Goal: Task Accomplishment & Management: Manage account settings

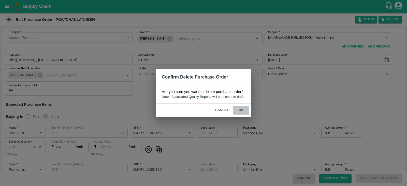
click at [242, 107] on button "ok" at bounding box center [241, 110] width 16 height 9
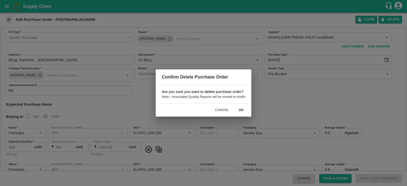
click at [242, 107] on button "ok" at bounding box center [241, 110] width 16 height 9
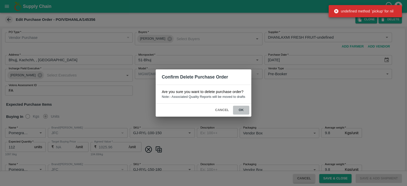
click at [242, 107] on button "ok" at bounding box center [241, 110] width 16 height 9
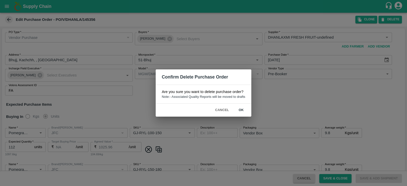
click at [242, 112] on button "ok" at bounding box center [241, 110] width 16 height 9
click at [242, 108] on button "ok" at bounding box center [241, 110] width 16 height 9
click at [242, 107] on button "ok" at bounding box center [241, 110] width 16 height 9
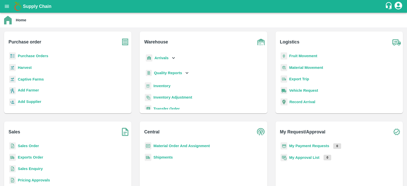
click at [30, 55] on b "Purchase Orders" at bounding box center [33, 56] width 31 height 4
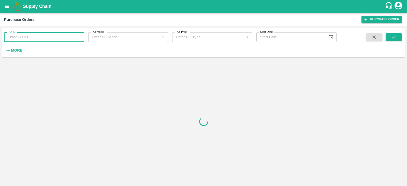
click at [24, 38] on input "PO ID" at bounding box center [44, 37] width 80 height 10
type input "145214"
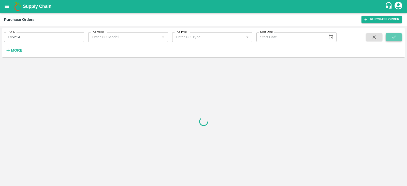
click at [396, 39] on icon "submit" at bounding box center [394, 37] width 6 height 6
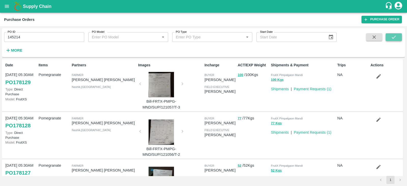
click at [396, 34] on icon "submit" at bounding box center [394, 37] width 6 height 6
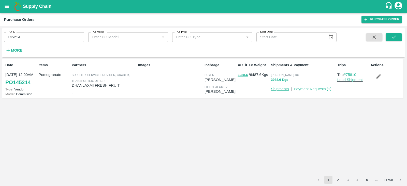
click at [284, 91] on link "Shipments" at bounding box center [280, 89] width 18 height 4
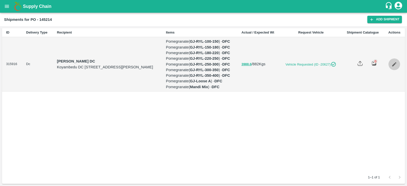
click at [393, 70] on link "Edit" at bounding box center [395, 65] width 12 height 12
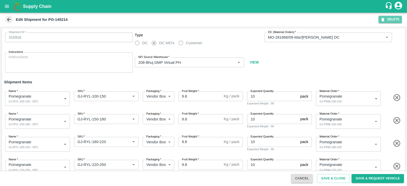
click at [392, 21] on button "DELETE" at bounding box center [390, 19] width 23 height 7
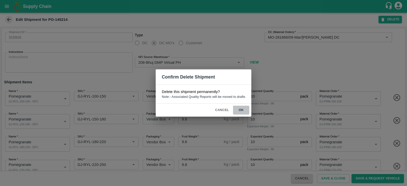
click at [243, 109] on button "ok" at bounding box center [241, 110] width 16 height 9
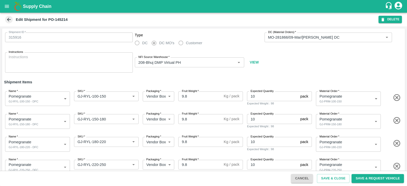
click at [7, 18] on icon at bounding box center [9, 20] width 6 height 6
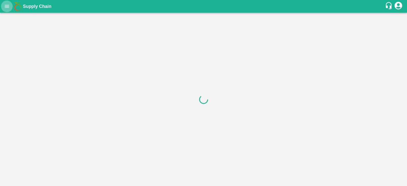
click at [1, 8] on button "open drawer" at bounding box center [7, 7] width 12 height 12
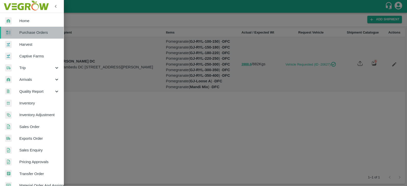
click at [32, 30] on span "Purchase Orders" at bounding box center [39, 33] width 40 height 6
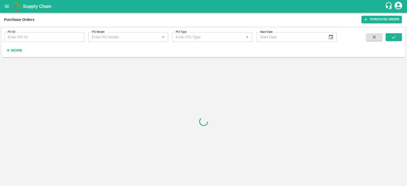
click at [38, 34] on input "PO ID" at bounding box center [44, 37] width 80 height 10
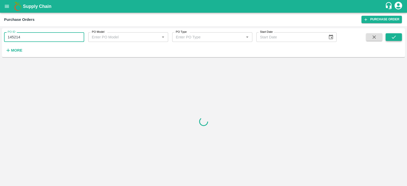
type input "145214"
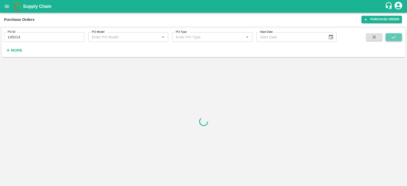
click at [390, 35] on button "submit" at bounding box center [394, 37] width 16 height 8
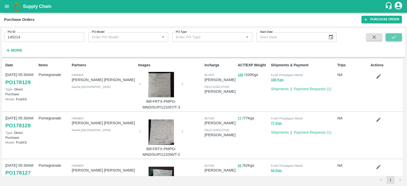
click at [394, 34] on button "submit" at bounding box center [394, 37] width 16 height 8
